Goal: Task Accomplishment & Management: Complete application form

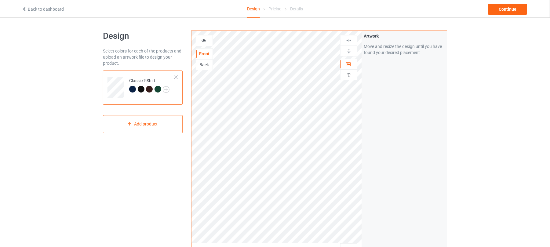
click at [157, 98] on td "Classic T-Shirt" at bounding box center [152, 85] width 52 height 25
click at [167, 91] on img at bounding box center [166, 89] width 7 height 7
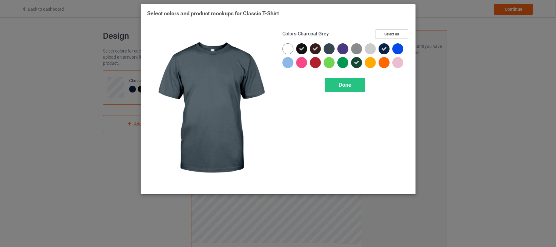
click at [331, 45] on div at bounding box center [328, 48] width 11 height 11
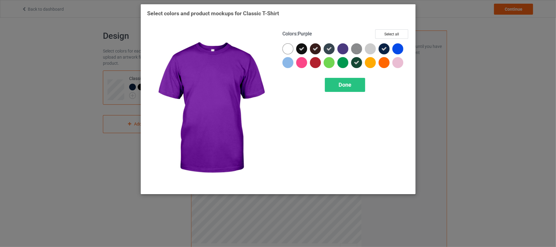
click at [345, 45] on div at bounding box center [342, 48] width 11 height 11
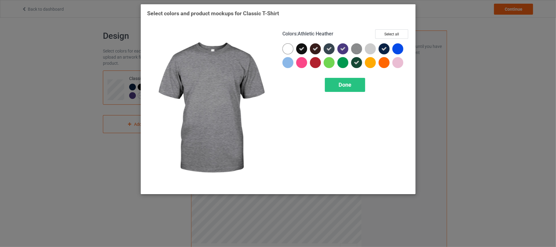
click at [356, 47] on img at bounding box center [356, 48] width 11 height 11
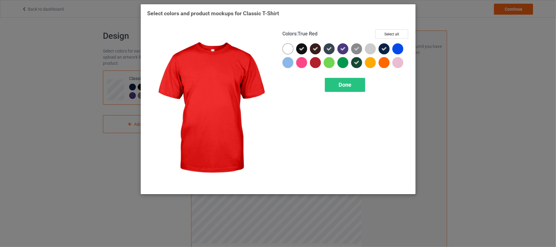
click at [314, 62] on div at bounding box center [315, 62] width 11 height 11
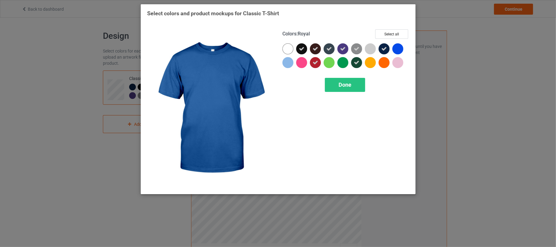
click at [396, 46] on div at bounding box center [397, 48] width 11 height 11
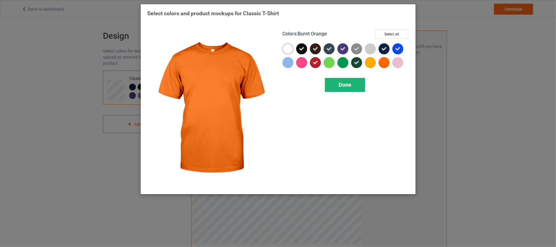
click at [350, 88] on span "Done" at bounding box center [344, 84] width 13 height 6
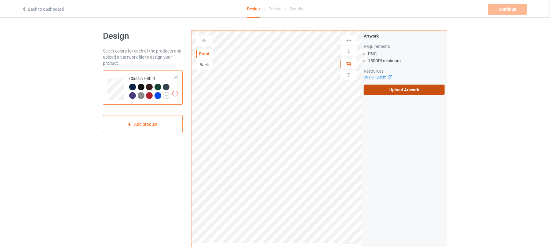
click at [399, 90] on label "Upload Artwork" at bounding box center [403, 90] width 81 height 10
click at [0, 0] on input "Upload Artwork" at bounding box center [0, 0] width 0 height 0
click at [166, 95] on img at bounding box center [166, 95] width 7 height 7
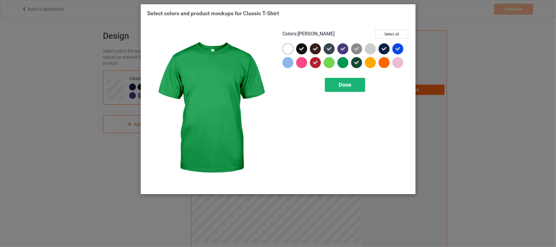
click at [349, 85] on span "Done" at bounding box center [344, 84] width 13 height 6
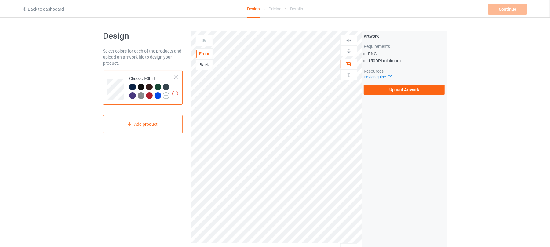
click at [165, 95] on img at bounding box center [166, 95] width 7 height 7
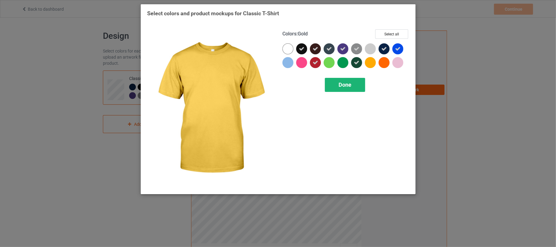
click at [347, 87] on span "Done" at bounding box center [344, 84] width 13 height 6
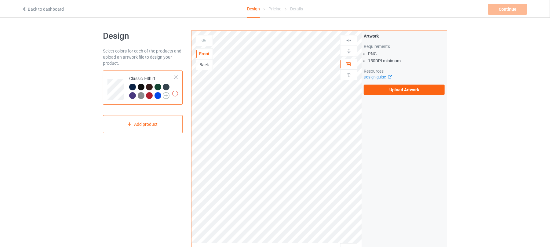
click at [166, 97] on img at bounding box center [166, 95] width 7 height 7
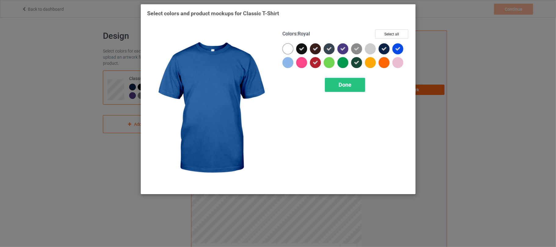
click at [397, 49] on icon at bounding box center [397, 48] width 5 height 5
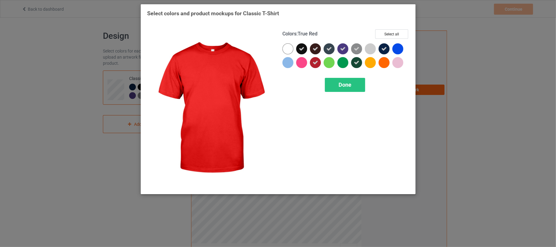
click at [311, 63] on div at bounding box center [315, 62] width 11 height 11
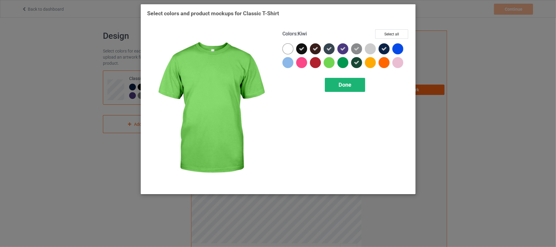
click at [337, 81] on div "Done" at bounding box center [345, 85] width 40 height 14
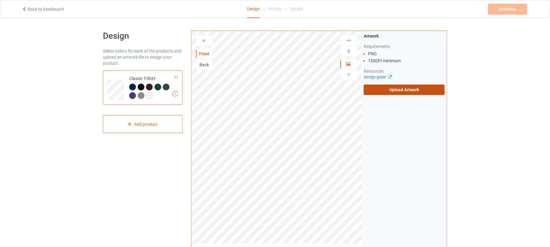
click at [402, 91] on label "Upload Artwork" at bounding box center [403, 90] width 81 height 10
click at [0, 0] on input "Upload Artwork" at bounding box center [0, 0] width 0 height 0
